Goal: Task Accomplishment & Management: Use online tool/utility

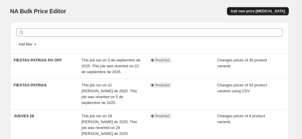
click at [267, 14] on button "Add new price [MEDICAL_DATA]" at bounding box center [258, 11] width 62 height 8
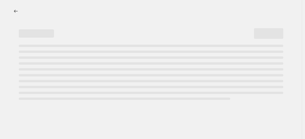
select select "percentage"
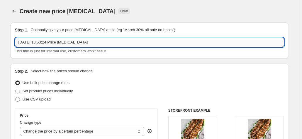
click at [85, 44] on input "[DATE] 13:53:24 Price [MEDICAL_DATA]" at bounding box center [149, 42] width 269 height 9
type input "SABADO"
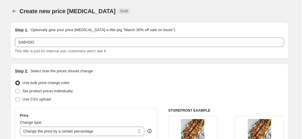
click at [121, 100] on div "Use CSV upload" at bounding box center [149, 99] width 269 height 8
click at [47, 99] on span "Use CSV upload" at bounding box center [37, 99] width 28 height 4
click at [16, 97] on input "Use CSV upload" at bounding box center [15, 97] width 0 height 0
radio input "true"
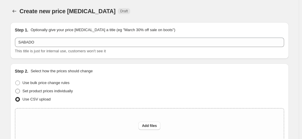
click at [43, 92] on span "Set product prices individually" at bounding box center [48, 91] width 50 height 4
click at [16, 89] on input "Set product prices individually" at bounding box center [15, 89] width 0 height 0
radio input "true"
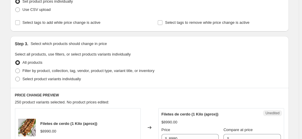
scroll to position [93, 0]
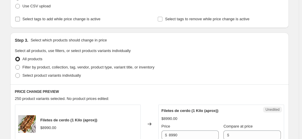
click at [60, 17] on span "Select tags to add while price change is active" at bounding box center [62, 19] width 78 height 4
click at [20, 17] on input "Select tags to add while price change is active" at bounding box center [17, 19] width 5 height 5
checkbox input "true"
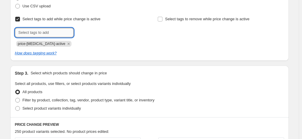
click at [66, 33] on input "text" at bounding box center [44, 32] width 59 height 9
type input "descuentos"
click at [92, 32] on span "descuentos" at bounding box center [96, 32] width 20 height 4
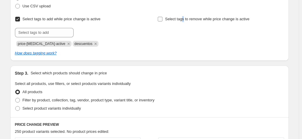
click at [185, 20] on span "Select tags to remove while price change is active" at bounding box center [207, 19] width 84 height 4
click at [192, 20] on span "Select tags to remove while price change is active" at bounding box center [207, 19] width 84 height 4
click at [162, 20] on input "Select tags to remove while price change is active" at bounding box center [160, 19] width 5 height 5
checkbox input "true"
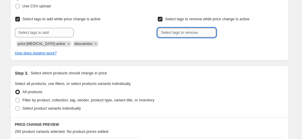
click at [194, 32] on input "text" at bounding box center [186, 32] width 59 height 9
type input "descuentos"
click at [230, 35] on button "Add descuentos" at bounding box center [234, 32] width 34 height 8
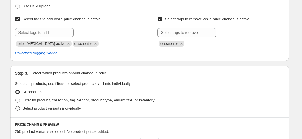
click at [61, 109] on span "Select product variants individually" at bounding box center [52, 108] width 58 height 4
click at [16, 106] on input "Select product variants individually" at bounding box center [15, 106] width 0 height 0
radio input "true"
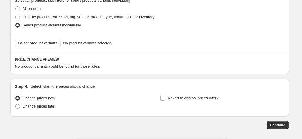
scroll to position [178, 0]
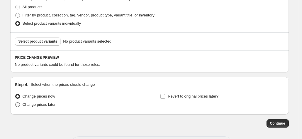
click at [36, 103] on span "Change prices later" at bounding box center [39, 104] width 33 height 4
click at [16, 102] on input "Change prices later" at bounding box center [15, 102] width 0 height 0
radio input "true"
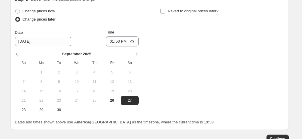
scroll to position [263, 0]
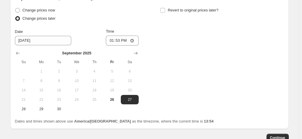
click at [174, 82] on div "Change prices now Change prices later Date [DATE] Time 13:53 [DATE] Su Mo Tu We…" at bounding box center [149, 59] width 269 height 107
click at [120, 41] on input "13:53" at bounding box center [122, 40] width 33 height 10
click at [112, 104] on tbody "1 2 3 4 5 6 7 8 9 10 11 12 13 14 15 16 17 18 19 20 21 22 23 24 25 26 27 28 29 30" at bounding box center [77, 90] width 124 height 47
click at [113, 100] on span "26" at bounding box center [112, 99] width 13 height 5
click at [130, 97] on span "27" at bounding box center [129, 99] width 13 height 5
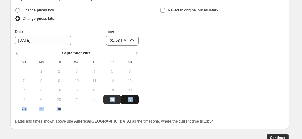
type input "[DATE]"
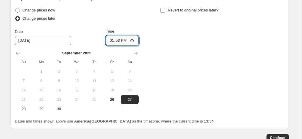
click at [120, 41] on input "13:53" at bounding box center [122, 40] width 33 height 10
type input "09:00"
click at [189, 67] on div "Change prices now Change prices later Date [DATE] Time 09:00 [DATE] Su Mo Tu We…" at bounding box center [149, 59] width 269 height 107
click at [170, 10] on span "Revert to original prices later?" at bounding box center [193, 10] width 51 height 4
click at [165, 10] on input "Revert to original prices later?" at bounding box center [162, 10] width 5 height 5
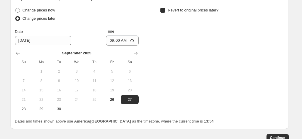
checkbox input "true"
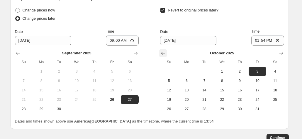
click at [165, 55] on icon "Show previous month, September 2025" at bounding box center [163, 53] width 6 height 6
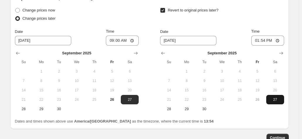
click at [274, 99] on span "27" at bounding box center [274, 99] width 13 height 5
click at [171, 108] on span "28" at bounding box center [168, 108] width 13 height 5
type input "[DATE]"
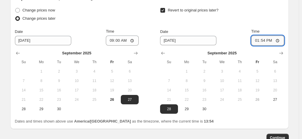
click at [264, 40] on input "13:54" at bounding box center [267, 40] width 33 height 10
type input "09:20"
click at [252, 111] on td at bounding box center [258, 108] width 18 height 9
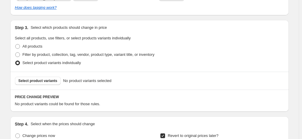
scroll to position [130, 0]
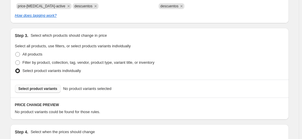
click at [41, 87] on span "Select product variants" at bounding box center [37, 88] width 39 height 5
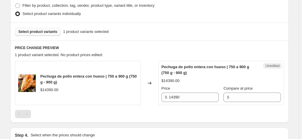
scroll to position [188, 0]
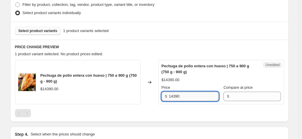
click at [186, 98] on input "14390" at bounding box center [194, 95] width 50 height 9
type input "9350"
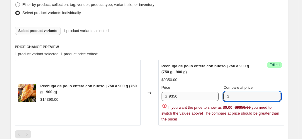
paste input "14390"
type input "14390"
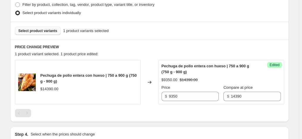
click at [146, 109] on div "Pechuga de pollo entera con hueso | 750 a 900 g (750 g - 900 g) $14390.00 Chang…" at bounding box center [149, 88] width 269 height 57
click at [40, 29] on span "Select product variants" at bounding box center [37, 30] width 39 height 5
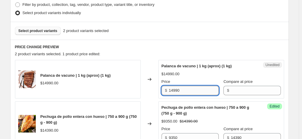
click at [189, 86] on input "14990" at bounding box center [194, 90] width 50 height 9
type input "12740"
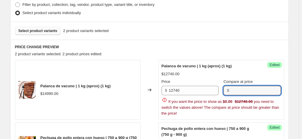
paste input "14990"
type input "14990"
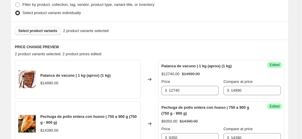
click at [147, 36] on div "Select product variants 2 product variants selected" at bounding box center [149, 31] width 278 height 18
click at [38, 28] on span "Select product variants" at bounding box center [37, 30] width 39 height 5
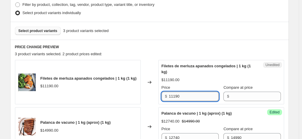
click at [186, 92] on input "11190" at bounding box center [194, 95] width 50 height 9
type input "10070"
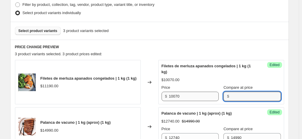
paste input "11190"
type input "11190"
click at [155, 93] on div "Changed to" at bounding box center [150, 82] width 18 height 44
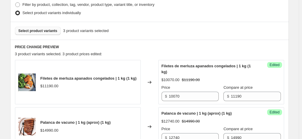
click at [46, 35] on button "Select product variants" at bounding box center [38, 31] width 46 height 8
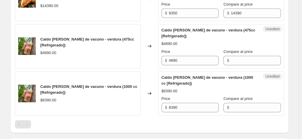
scroll to position [362, 0]
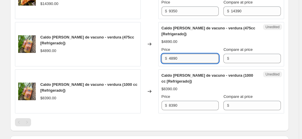
click at [192, 58] on input "4890" at bounding box center [194, 58] width 50 height 9
type input "3910"
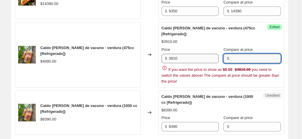
paste input "4890"
type input "4890"
click at [191, 118] on div "Filetes de merluza apanados congelados | 1 kg (1 kg) $11190.00 Changed to Succe…" at bounding box center [149, 16] width 269 height 261
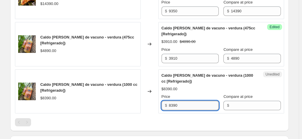
click at [186, 102] on input "8390" at bounding box center [194, 105] width 50 height 9
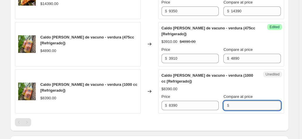
click at [245, 107] on input "Compare at price" at bounding box center [256, 105] width 50 height 9
paste input "8390"
type input "8390"
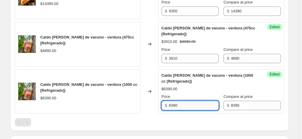
click at [184, 106] on input "8390" at bounding box center [194, 105] width 50 height 9
type input "6710"
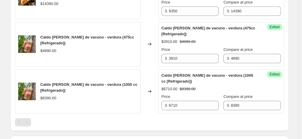
click at [183, 123] on div at bounding box center [149, 122] width 269 height 8
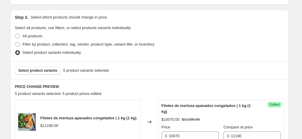
scroll to position [153, 0]
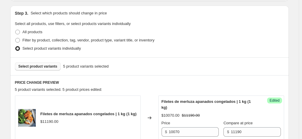
click at [22, 63] on button "Select product variants" at bounding box center [38, 66] width 46 height 8
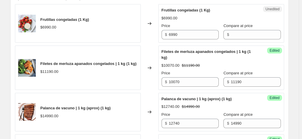
scroll to position [245, 0]
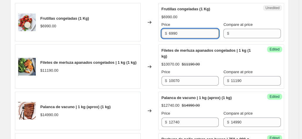
click at [190, 31] on input "6990" at bounding box center [194, 33] width 50 height 9
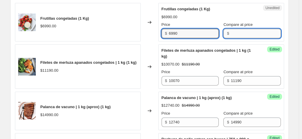
click at [246, 31] on input "Compare at price" at bounding box center [256, 33] width 50 height 9
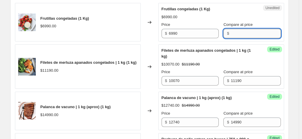
click at [246, 31] on input "Compare at price" at bounding box center [256, 33] width 50 height 9
paste input "6990"
type input "6990"
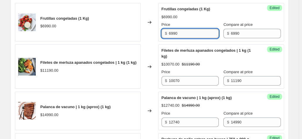
click at [178, 33] on input "6990" at bounding box center [194, 33] width 50 height 9
click at [175, 32] on input "6990" at bounding box center [194, 33] width 50 height 9
type input "6290"
drag, startPoint x: 145, startPoint y: 44, endPoint x: 143, endPoint y: 47, distance: 4.5
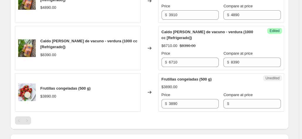
scroll to position [467, 0]
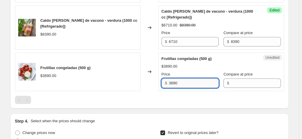
click at [180, 81] on input "3890" at bounding box center [194, 82] width 50 height 9
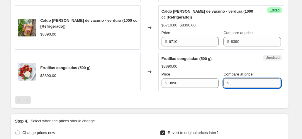
click at [244, 85] on input "Compare at price" at bounding box center [256, 82] width 50 height 9
paste input "3890"
type input "3890"
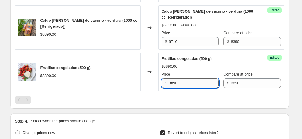
click at [181, 79] on input "3890" at bounding box center [194, 82] width 50 height 9
type input "3500"
click at [172, 96] on div at bounding box center [149, 100] width 269 height 8
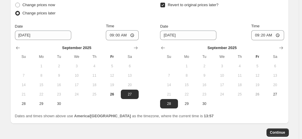
scroll to position [625, 0]
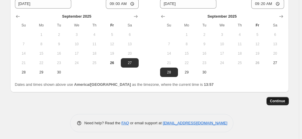
click at [277, 99] on span "Continue" at bounding box center [277, 100] width 15 height 5
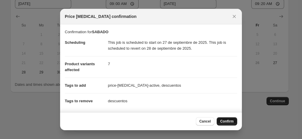
click at [229, 120] on span "Confirm" at bounding box center [226, 121] width 13 height 5
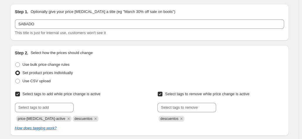
scroll to position [52, 0]
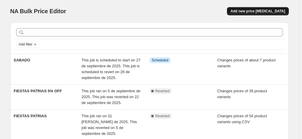
click at [260, 10] on span "Add new price [MEDICAL_DATA]" at bounding box center [257, 11] width 55 height 5
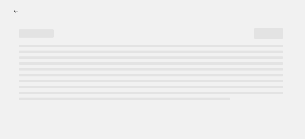
select select "percentage"
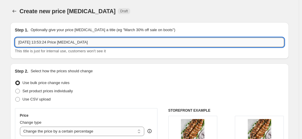
click at [92, 42] on input "[DATE] 13:53:24 Price [MEDICAL_DATA]" at bounding box center [149, 42] width 269 height 9
type input "[PERSON_NAME]"
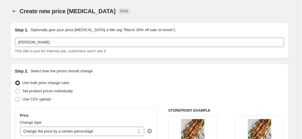
click at [109, 79] on div "Use bulk price change rules" at bounding box center [149, 83] width 269 height 8
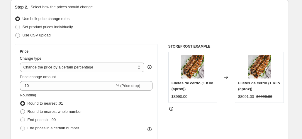
scroll to position [66, 0]
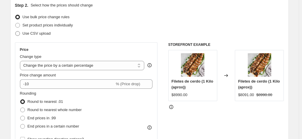
click at [38, 35] on span "Use CSV upload" at bounding box center [37, 33] width 28 height 4
click at [16, 31] on input "Use CSV upload" at bounding box center [15, 31] width 0 height 0
radio input "true"
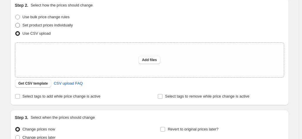
click at [49, 25] on span "Set product prices individually" at bounding box center [48, 25] width 50 height 4
click at [16, 23] on input "Set product prices individually" at bounding box center [15, 23] width 0 height 0
radio input "true"
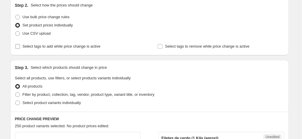
click at [95, 46] on span "Select tags to add while price change is active" at bounding box center [62, 46] width 78 height 4
click at [20, 46] on input "Select tags to add while price change is active" at bounding box center [17, 46] width 5 height 5
checkbox input "true"
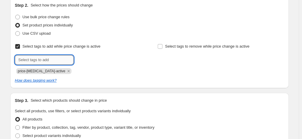
click at [69, 62] on input "text" at bounding box center [44, 59] width 59 height 9
type input "descuentos"
click at [15, 0] on button "Submit" at bounding box center [23, 1] width 17 height 6
click at [182, 48] on span "Select tags to remove while price change is active" at bounding box center [207, 46] width 84 height 4
click at [162, 48] on input "Select tags to remove while price change is active" at bounding box center [160, 46] width 5 height 5
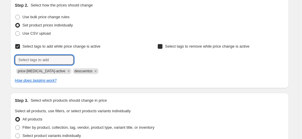
checkbox input "true"
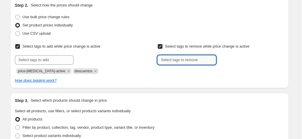
click at [179, 60] on input "text" at bounding box center [186, 59] width 59 height 9
type input "descuentos"
click at [157, 0] on button "Submit" at bounding box center [165, 1] width 17 height 6
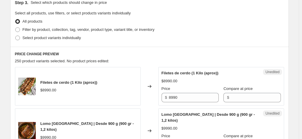
scroll to position [159, 0]
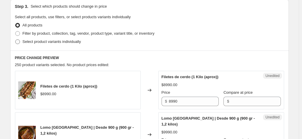
click at [61, 41] on span "Select product variants individually" at bounding box center [52, 41] width 58 height 4
click at [16, 40] on input "Select product variants individually" at bounding box center [15, 39] width 0 height 0
radio input "true"
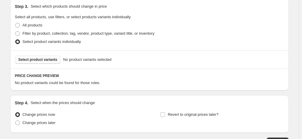
click at [47, 59] on span "Select product variants" at bounding box center [37, 59] width 39 height 5
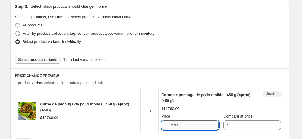
click at [188, 123] on input "12760" at bounding box center [194, 124] width 50 height 9
type input "8290"
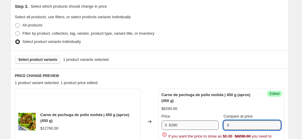
paste input "12760"
type input "12760"
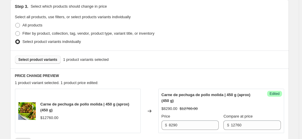
click at [137, 91] on div "Carne de pechuga de pollo molida | 450 g (aprox) (450 g) $12760.00" at bounding box center [78, 111] width 126 height 44
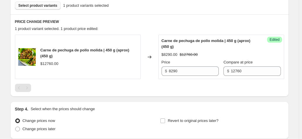
scroll to position [214, 0]
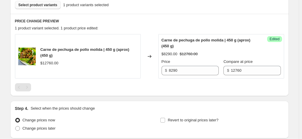
click at [40, 4] on span "Select product variants" at bounding box center [37, 5] width 39 height 5
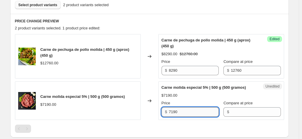
click at [192, 109] on input "7190" at bounding box center [194, 111] width 50 height 9
type input "6470"
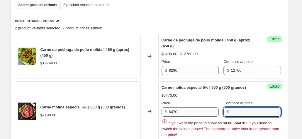
paste input "7190"
type input "7190"
click at [158, 103] on div "Changed to" at bounding box center [150, 110] width 18 height 59
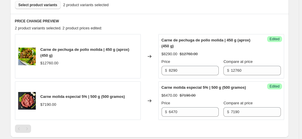
click at [38, 6] on span "Select product variants" at bounding box center [37, 5] width 39 height 5
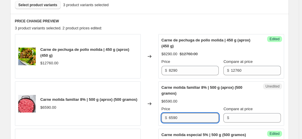
click at [181, 115] on input "6590" at bounding box center [194, 117] width 50 height 9
type input "5600"
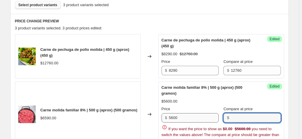
paste input "6590"
type input "6590"
click at [150, 86] on div "Changed to" at bounding box center [150, 113] width 18 height 65
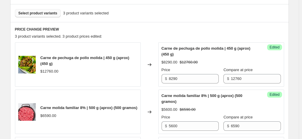
scroll to position [202, 0]
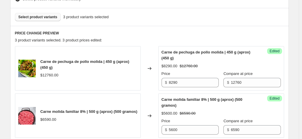
click at [40, 13] on button "Select product variants" at bounding box center [38, 17] width 46 height 8
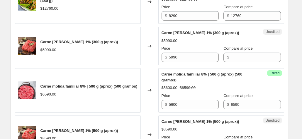
scroll to position [269, 0]
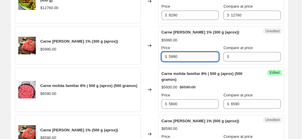
click at [204, 56] on input "5990" at bounding box center [194, 56] width 50 height 9
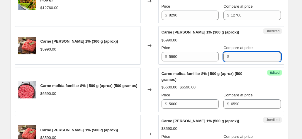
paste input "5990"
click at [236, 58] on input "5990" at bounding box center [256, 56] width 50 height 9
type input "5990"
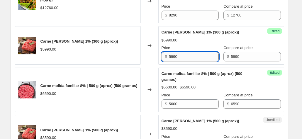
click at [185, 59] on input "5990" at bounding box center [194, 56] width 50 height 9
type input "5390"
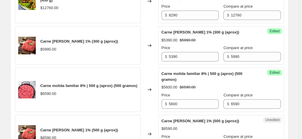
click at [145, 55] on div "Changed to" at bounding box center [150, 45] width 18 height 38
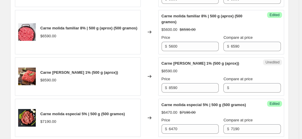
scroll to position [328, 0]
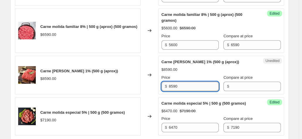
click at [190, 88] on input "8590" at bounding box center [194, 85] width 50 height 9
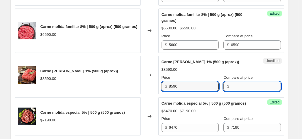
paste input "8590"
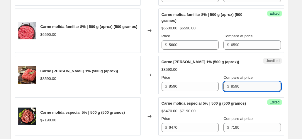
click at [245, 89] on input "8590" at bounding box center [256, 85] width 50 height 9
type input "8590"
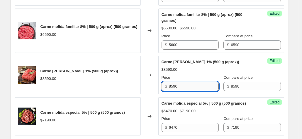
click at [204, 82] on input "8590" at bounding box center [194, 85] width 50 height 9
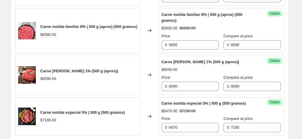
click at [160, 64] on div "Success Edited Carne [PERSON_NAME] 1% (500 g (aprox)) $8590.00 Price $ 8590 Com…" at bounding box center [221, 75] width 126 height 38
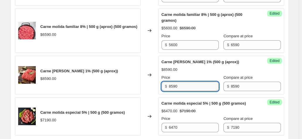
click at [184, 85] on input "8590" at bounding box center [194, 85] width 50 height 9
type input "7730"
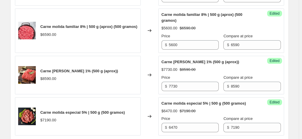
click at [158, 88] on div "Changed to" at bounding box center [150, 75] width 18 height 38
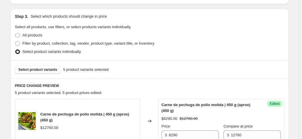
scroll to position [147, 0]
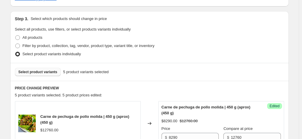
click at [54, 69] on button "Select product variants" at bounding box center [38, 72] width 46 height 8
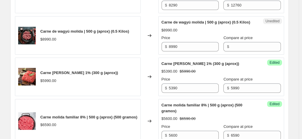
scroll to position [288, 0]
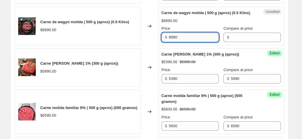
click at [182, 42] on input "8990" at bounding box center [194, 37] width 50 height 9
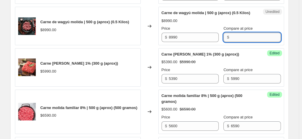
click at [238, 38] on input "Compare at price" at bounding box center [256, 37] width 50 height 9
paste input "8990"
type input "8990"
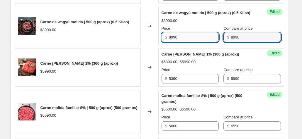
click at [186, 40] on input "8990" at bounding box center [194, 37] width 50 height 9
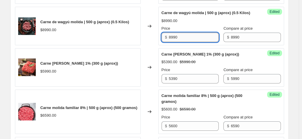
click at [186, 40] on input "8990" at bounding box center [194, 37] width 50 height 9
type input "8540"
click at [156, 53] on div "Changed to" at bounding box center [150, 67] width 18 height 38
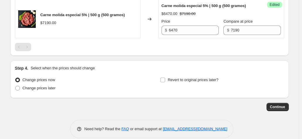
scroll to position [468, 0]
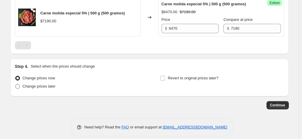
drag, startPoint x: 47, startPoint y: 91, endPoint x: 86, endPoint y: 91, distance: 38.7
click at [47, 88] on span "Change prices later" at bounding box center [39, 86] width 33 height 4
click at [16, 84] on input "Change prices later" at bounding box center [15, 84] width 0 height 0
radio input "true"
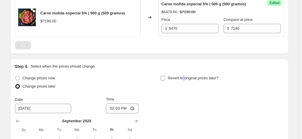
click at [185, 82] on label "Revert to original prices later?" at bounding box center [189, 78] width 58 height 8
click at [207, 80] on span "Revert to original prices later?" at bounding box center [193, 78] width 51 height 4
click at [165, 80] on input "Revert to original prices later?" at bounding box center [162, 78] width 5 height 5
checkbox input "true"
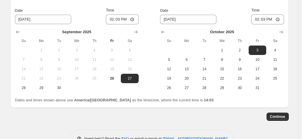
scroll to position [558, 0]
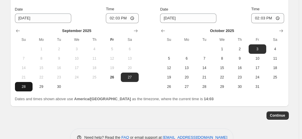
click at [28, 89] on span "28" at bounding box center [23, 86] width 13 height 5
type input "[DATE]"
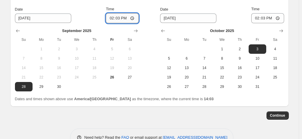
click at [121, 23] on input "14:03" at bounding box center [122, 18] width 33 height 10
type input "09:10"
click at [223, 118] on div "Continue" at bounding box center [149, 115] width 278 height 8
click at [164, 34] on icon "Show previous month, September 2025" at bounding box center [163, 31] width 6 height 6
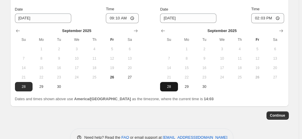
click at [171, 89] on span "28" at bounding box center [168, 86] width 13 height 5
click at [264, 23] on input "14:03" at bounding box center [267, 18] width 33 height 10
click at [185, 89] on span "29" at bounding box center [186, 86] width 13 height 5
type input "[DATE]"
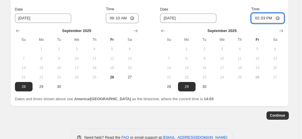
click at [267, 23] on input "14:03" at bounding box center [267, 18] width 33 height 10
type input "09:20"
click at [278, 118] on span "Continue" at bounding box center [277, 115] width 15 height 5
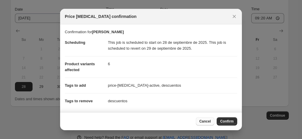
click at [205, 118] on button "Cancel" at bounding box center [205, 121] width 18 height 8
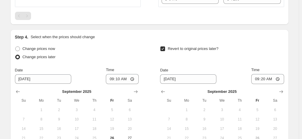
scroll to position [579, 0]
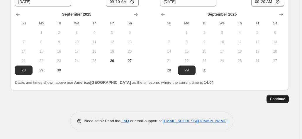
click at [282, 101] on span "Continue" at bounding box center [277, 98] width 15 height 5
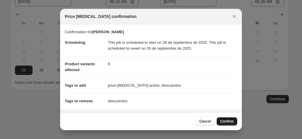
click at [232, 121] on span "Confirm" at bounding box center [226, 121] width 13 height 5
